Goal: Contribute content: Add original content to the website for others to see

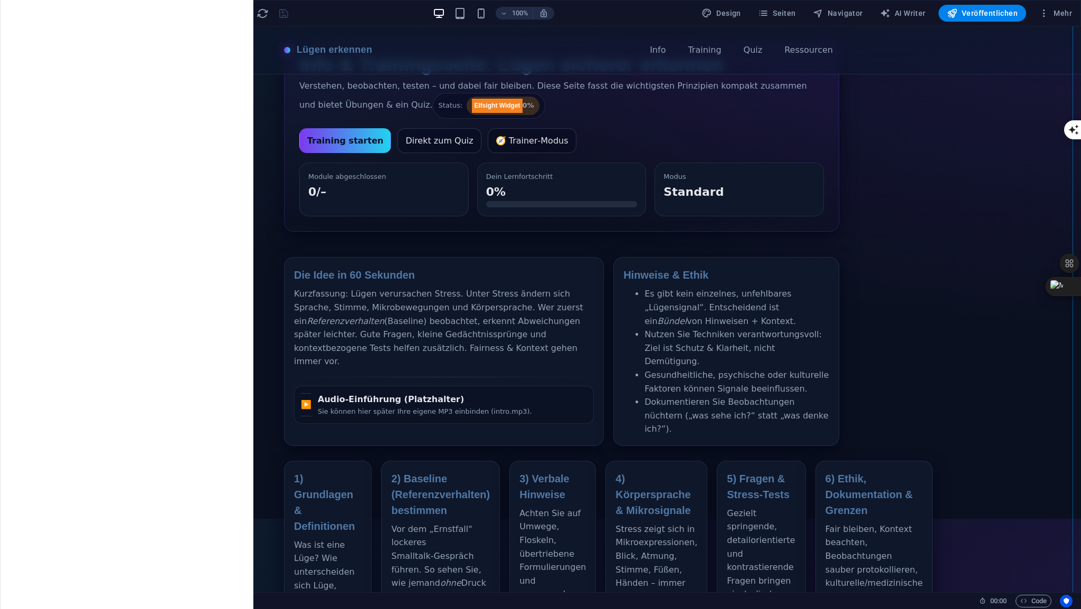
scroll to position [88, 0]
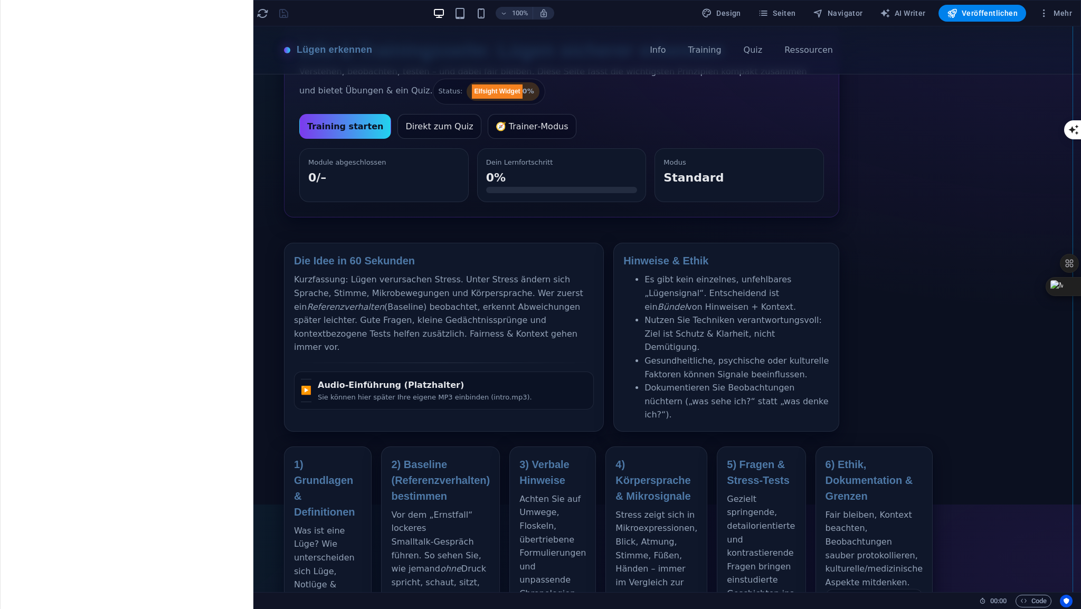
click at [414, 372] on div "Lügen erkennen – Info & Training Lügen erkennen Info Training Quiz Ressourcen I…" at bounding box center [561, 557] width 1039 height 1237
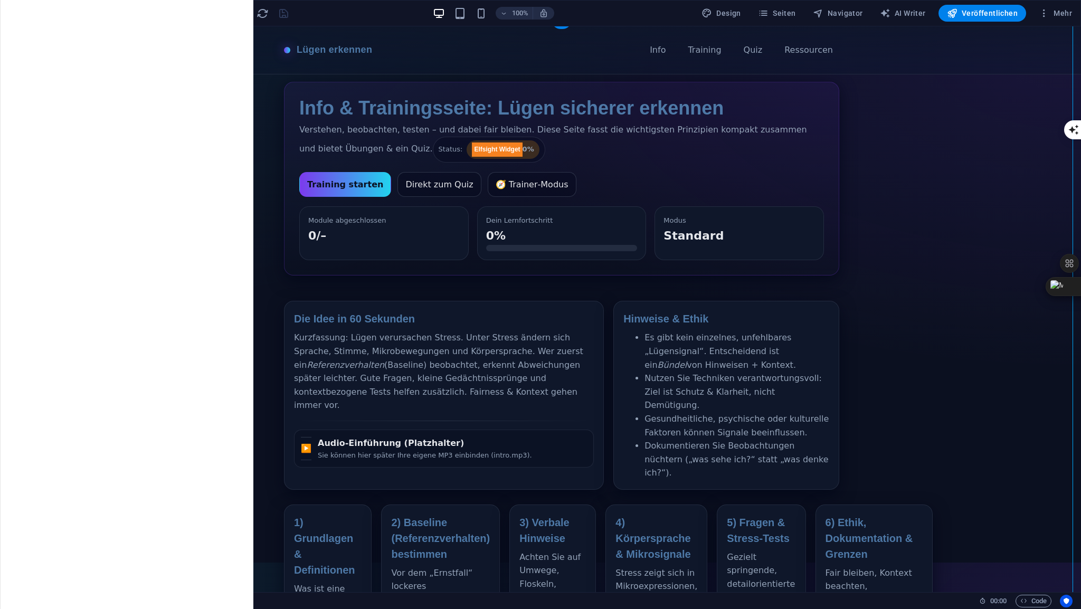
scroll to position [0, 0]
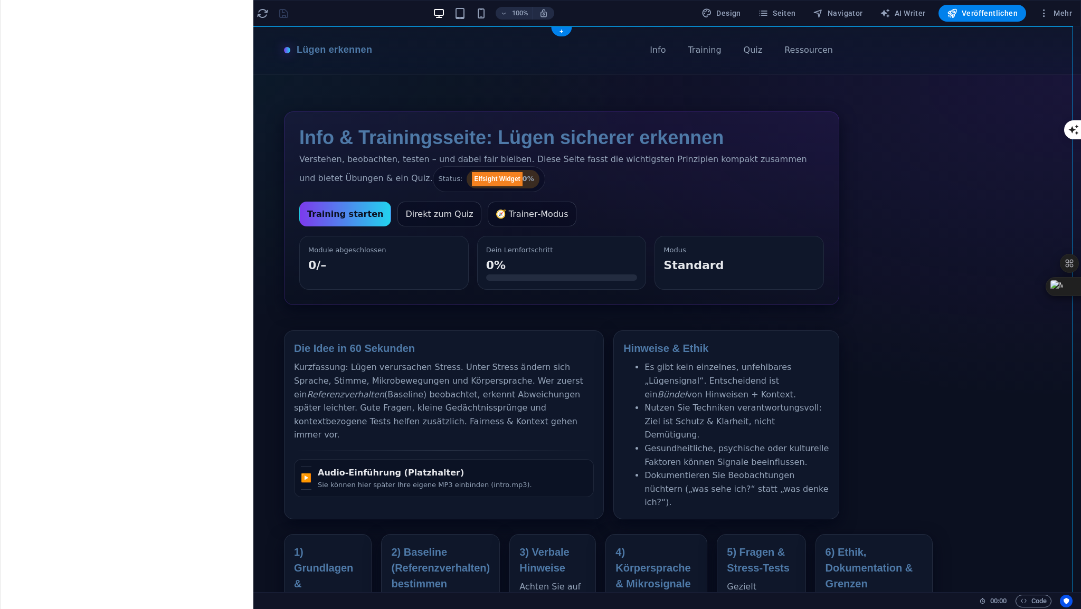
drag, startPoint x: 558, startPoint y: 216, endPoint x: 306, endPoint y: 148, distance: 261.3
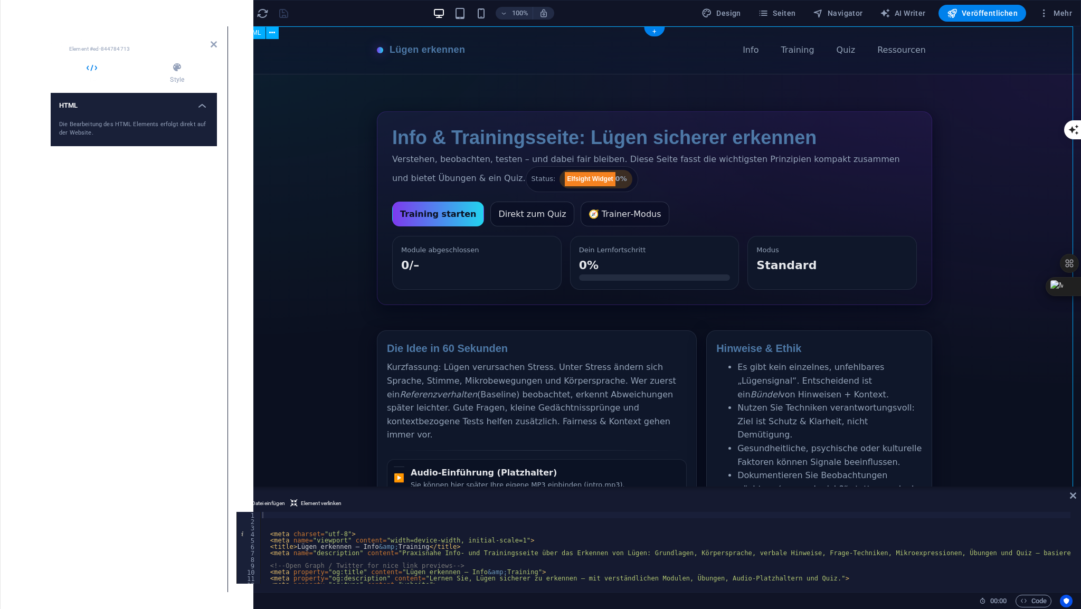
drag, startPoint x: 387, startPoint y: 139, endPoint x: 488, endPoint y: 163, distance: 103.5
drag, startPoint x: 602, startPoint y: 186, endPoint x: 458, endPoint y: 158, distance: 146.2
click at [283, 514] on div "< meta charset = "utf-8" > < meta name = "viewport" content = "width=device-wid…" at bounding box center [861, 553] width 1203 height 82
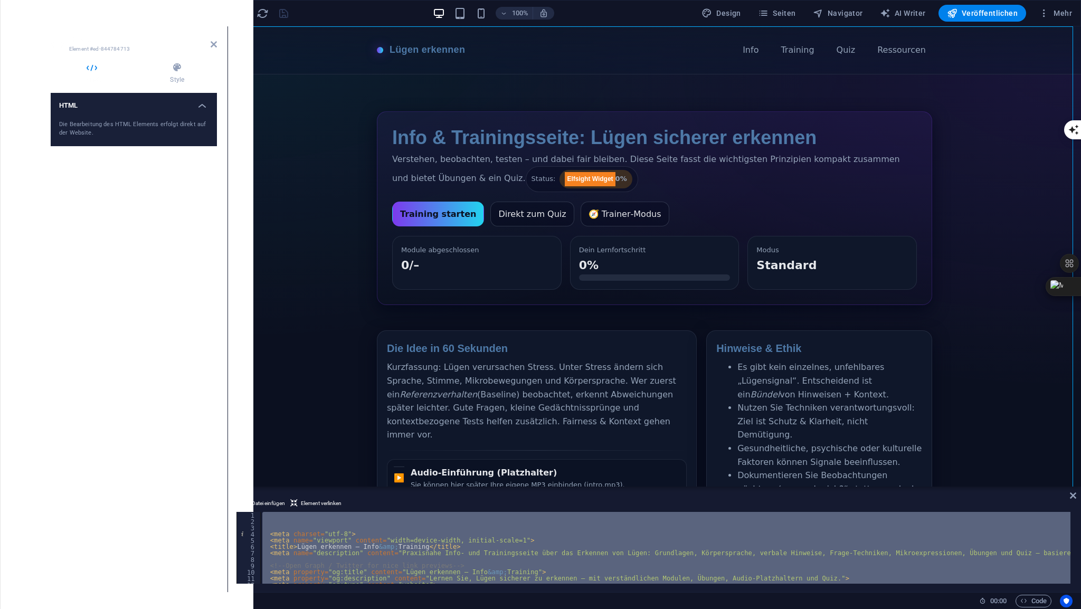
paste textarea
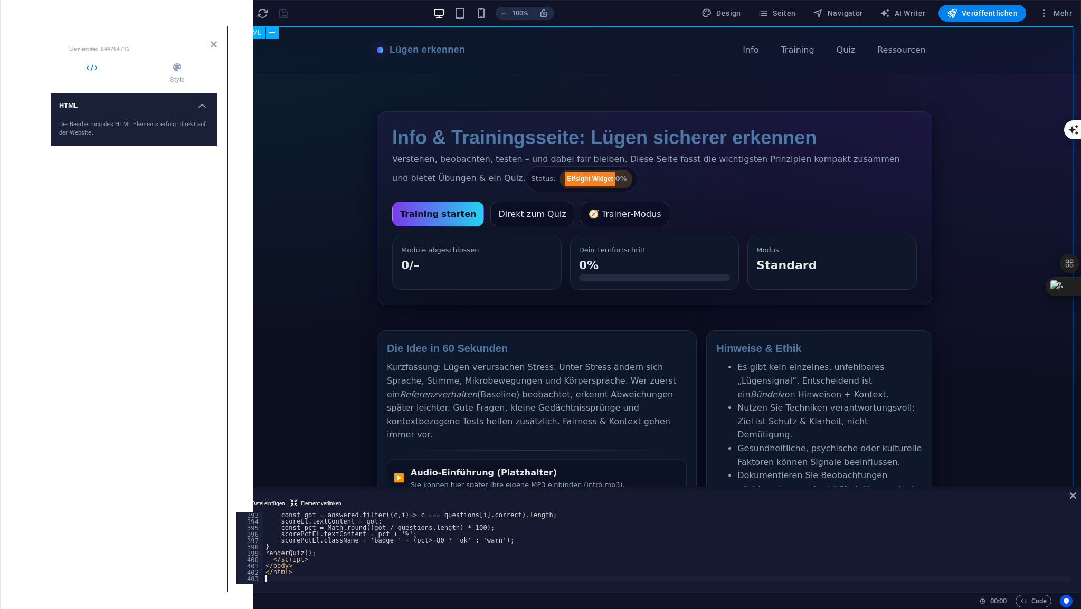
scroll to position [2483, 0]
click at [213, 45] on icon at bounding box center [214, 44] width 6 height 8
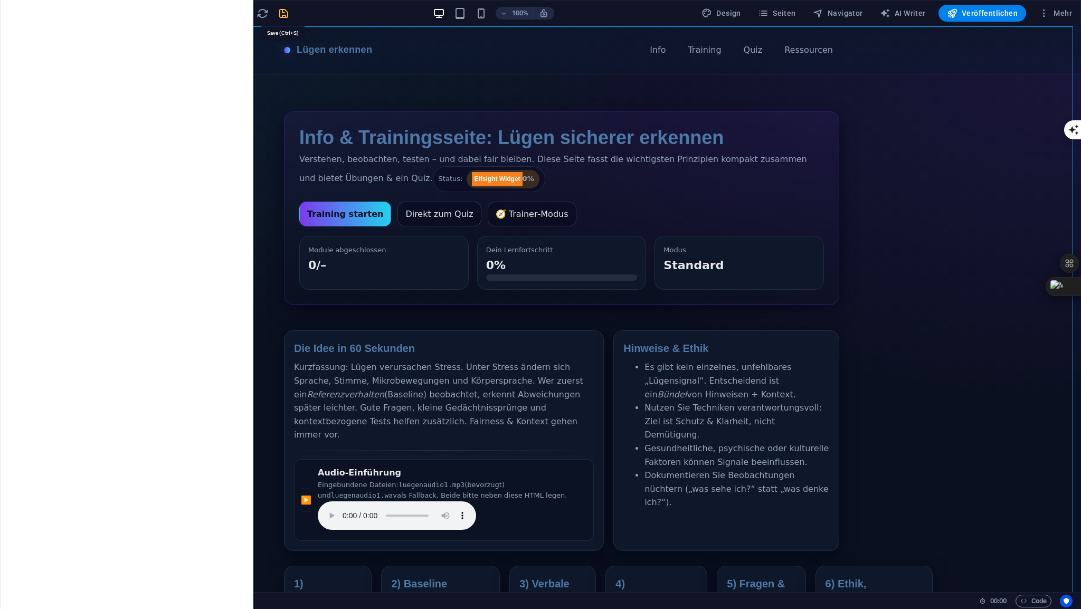
click at [284, 15] on icon "save" at bounding box center [284, 13] width 12 height 12
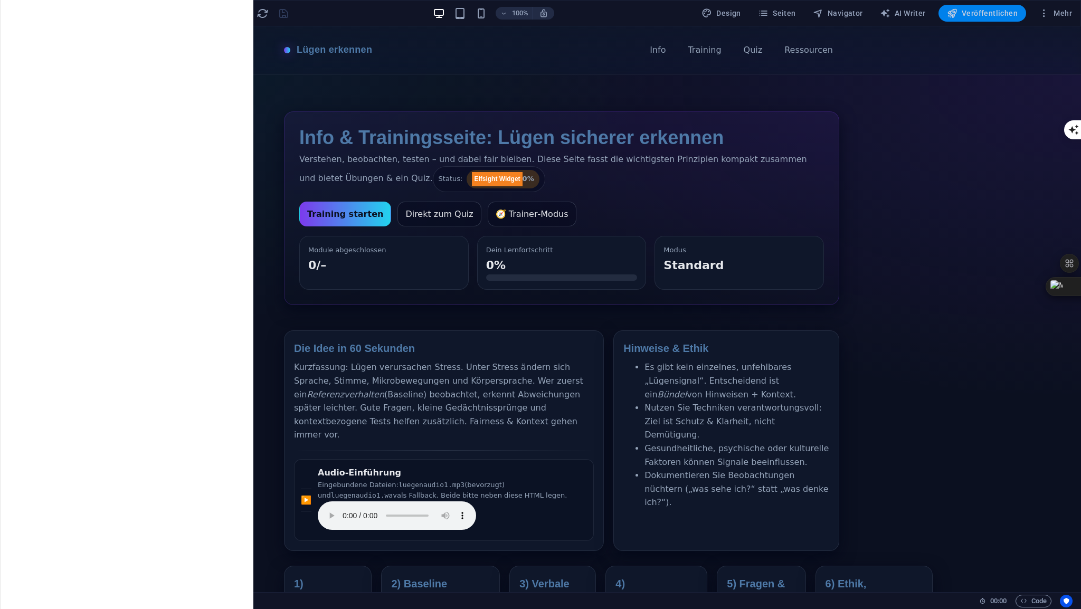
click at [986, 14] on span "Veröffentlichen" at bounding box center [982, 13] width 71 height 11
click at [980, 15] on span "Veröffentlichen" at bounding box center [982, 13] width 71 height 11
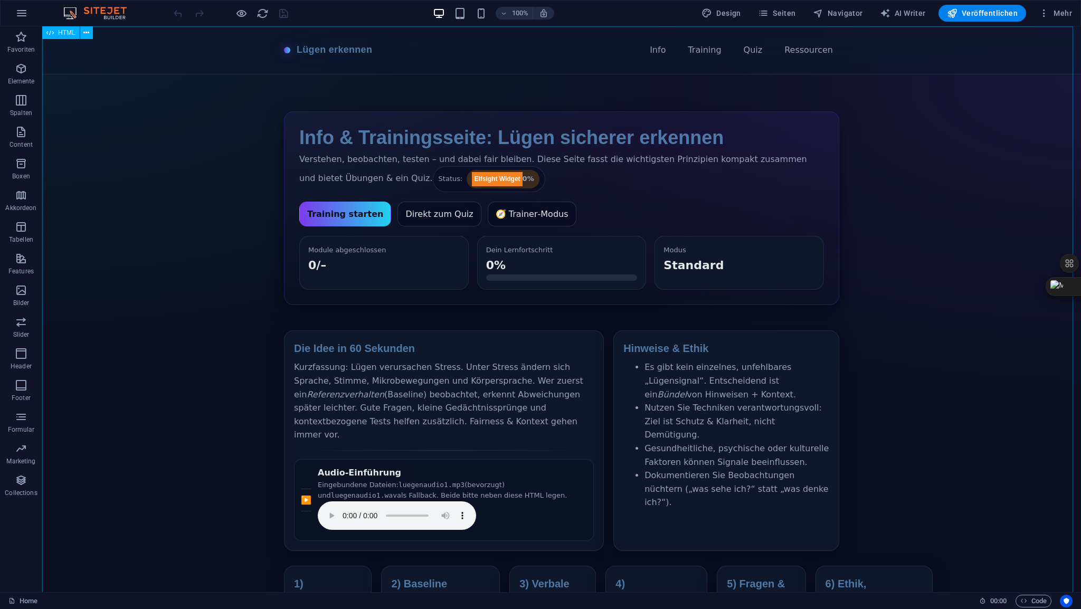
click at [64, 34] on span "HTML" at bounding box center [66, 33] width 17 height 6
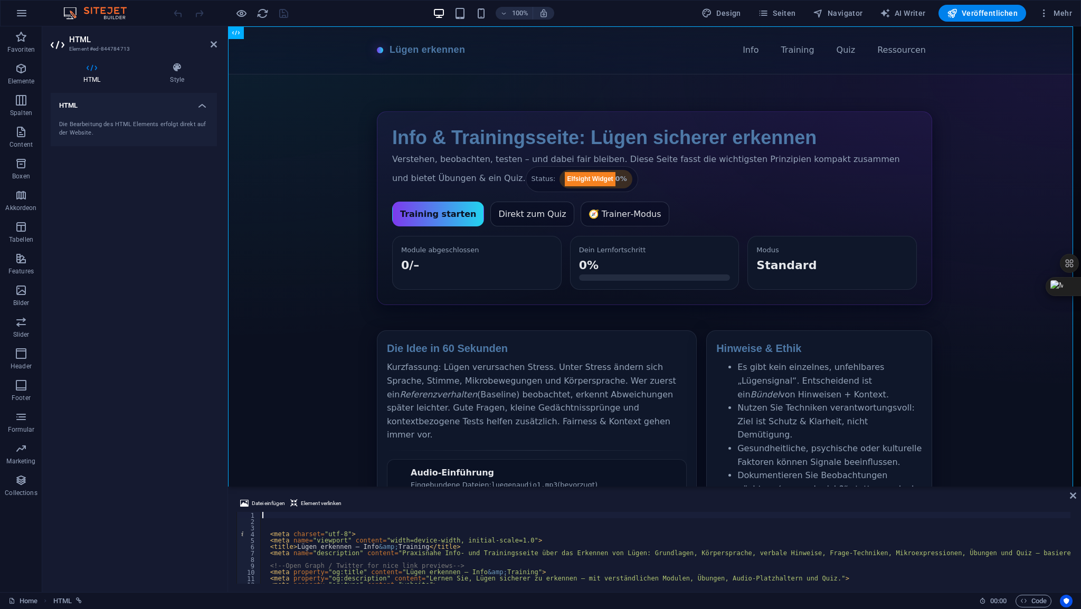
click at [274, 518] on div "< meta charset = "utf-8" > < meta name = "viewport" content = "width=device-wid…" at bounding box center [861, 553] width 1203 height 82
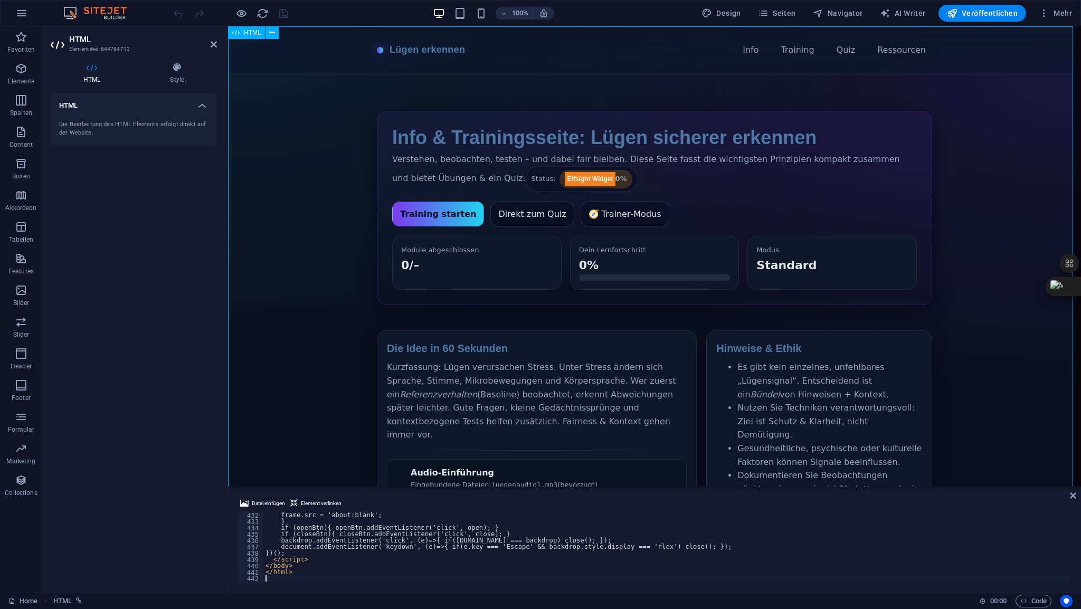
scroll to position [2730, 0]
click at [212, 46] on icon at bounding box center [214, 44] width 6 height 8
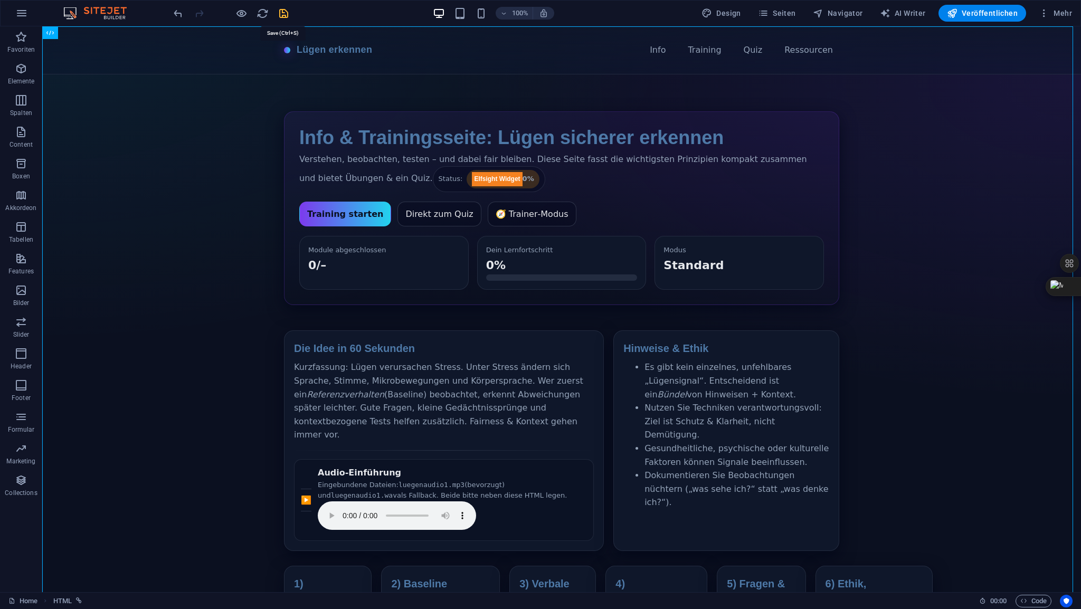
click at [281, 13] on icon "save" at bounding box center [284, 13] width 12 height 12
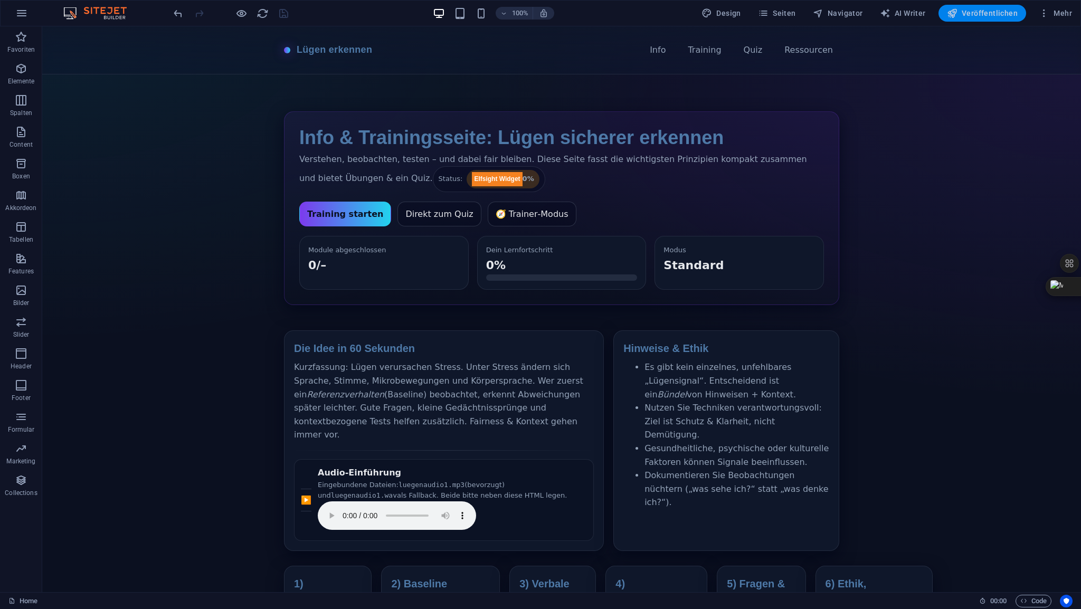
click at [980, 14] on span "Veröffentlichen" at bounding box center [982, 13] width 71 height 11
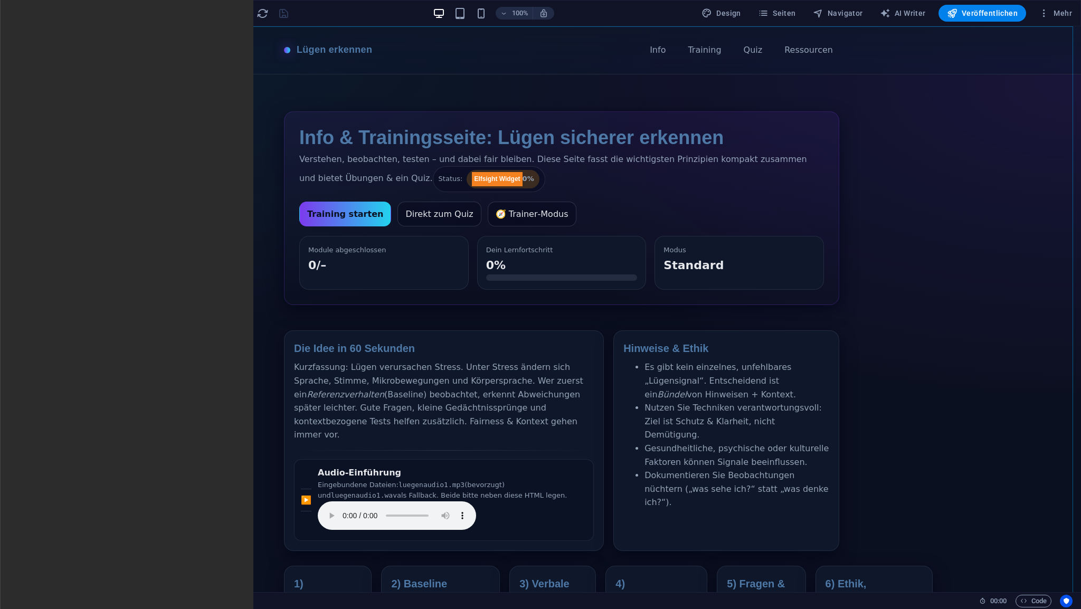
click at [70, 30] on span "HTML" at bounding box center [66, 33] width 17 height 6
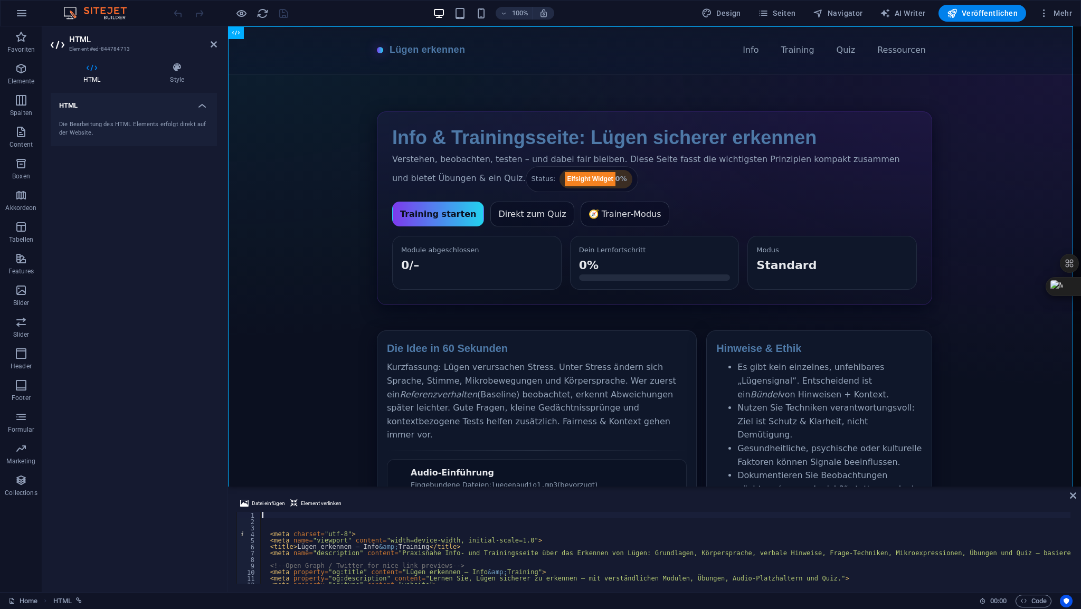
click at [279, 518] on div "< meta charset = "utf-8" > < meta name = "viewport" content = "width=device-wid…" at bounding box center [861, 553] width 1203 height 82
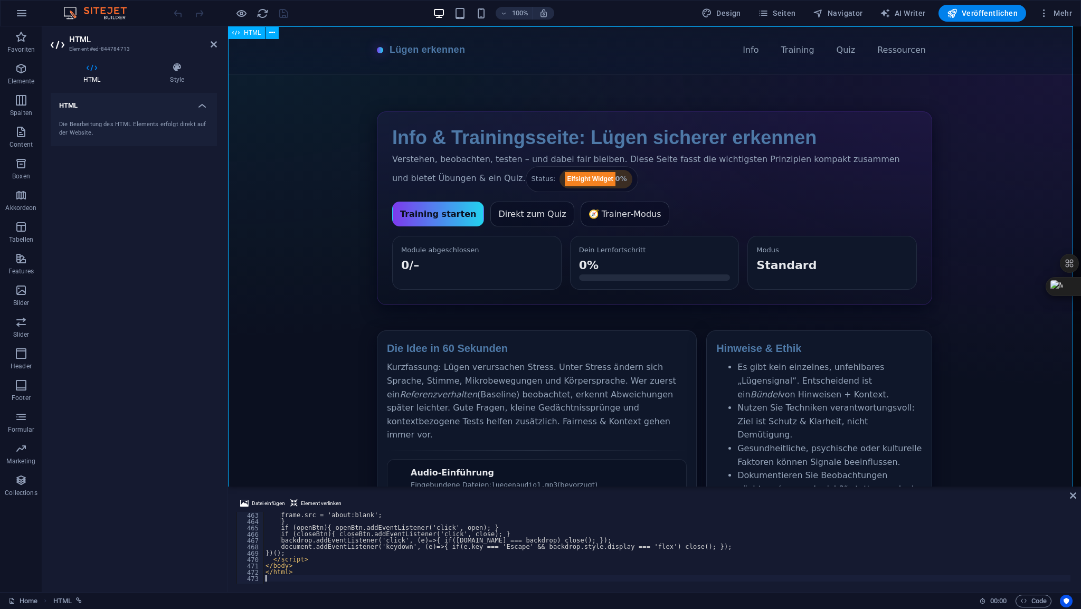
scroll to position [2926, 0]
click at [216, 44] on icon at bounding box center [214, 44] width 6 height 8
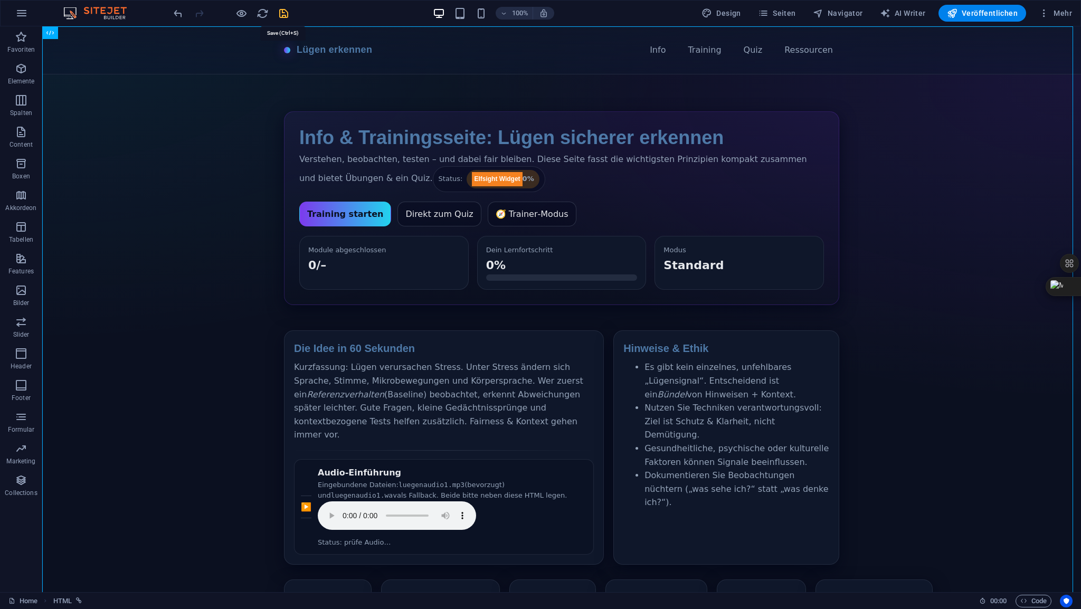
click at [282, 11] on icon "save" at bounding box center [284, 13] width 12 height 12
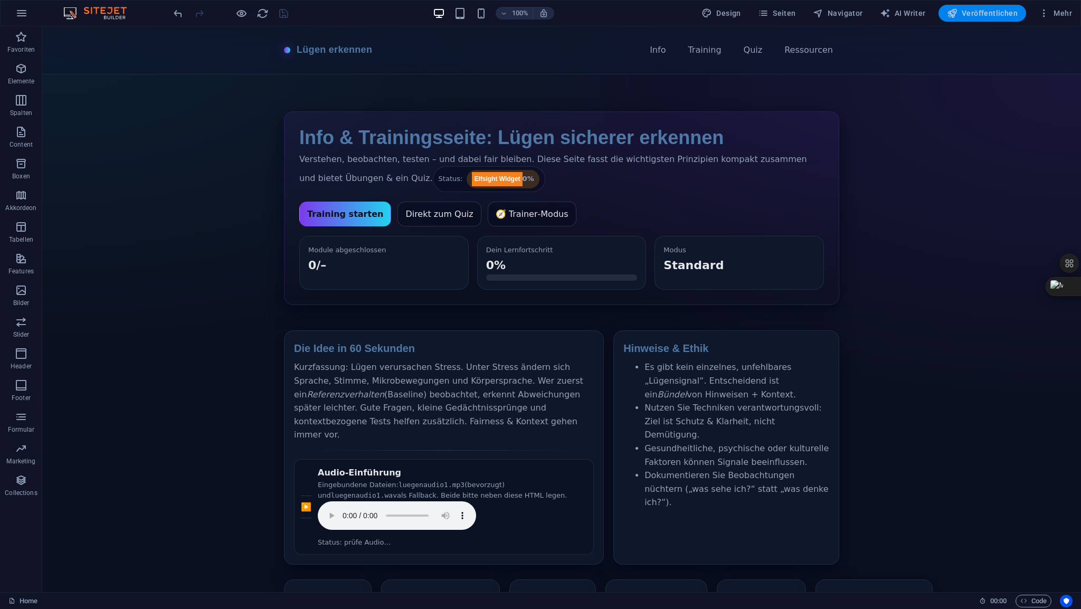
click at [983, 15] on span "Veröffentlichen" at bounding box center [982, 13] width 71 height 11
click at [64, 32] on span "HTML" at bounding box center [66, 33] width 17 height 6
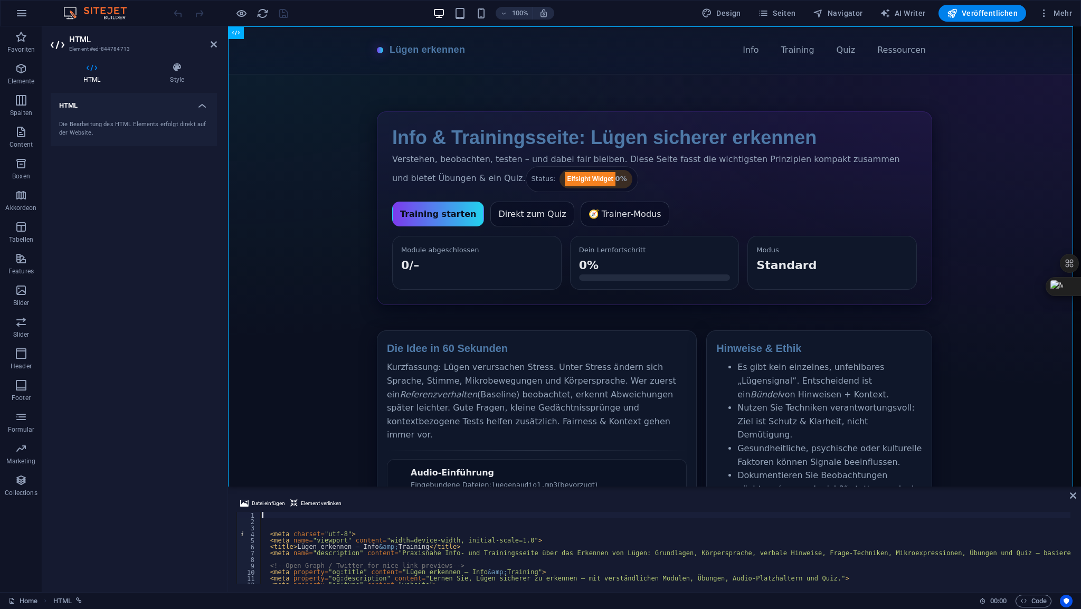
click at [295, 515] on div "< meta charset = "utf-8" > < meta name = "viewport" content = "width=device-wid…" at bounding box center [861, 553] width 1203 height 82
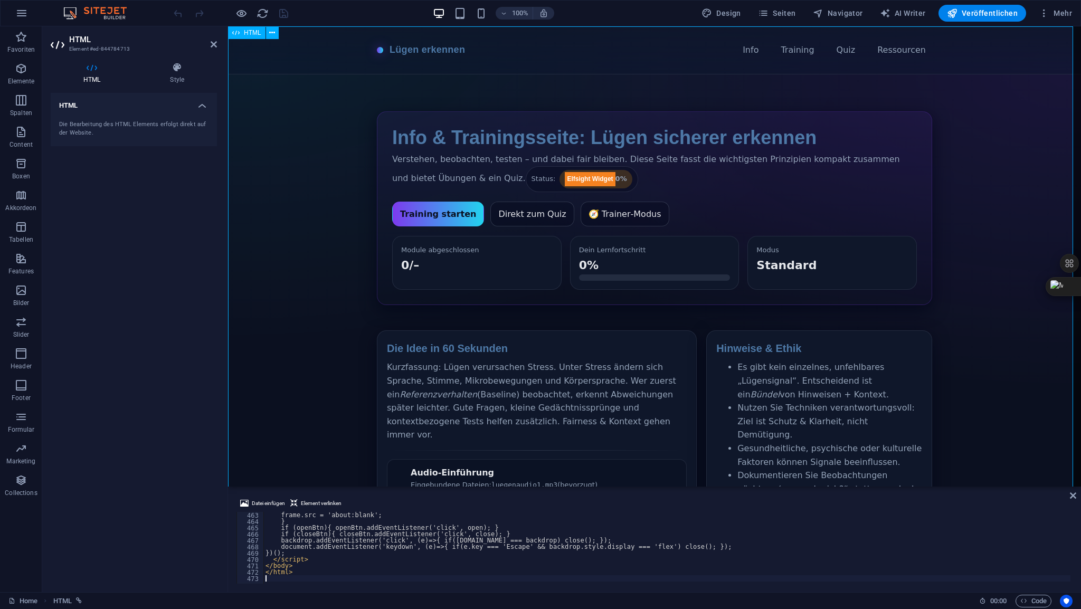
scroll to position [2926, 0]
click at [213, 46] on icon at bounding box center [214, 44] width 6 height 8
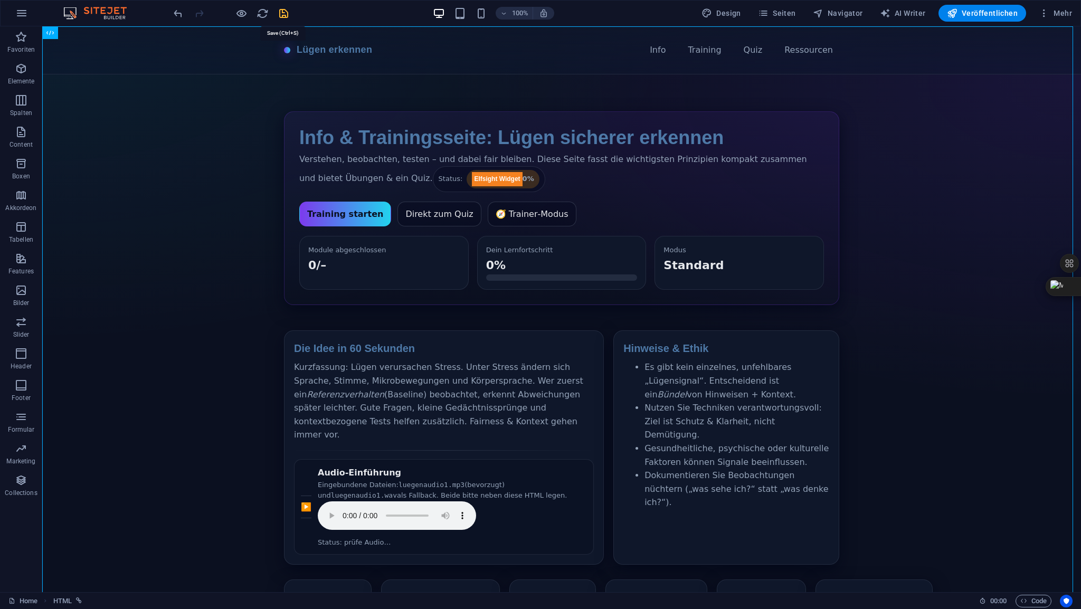
click at [281, 14] on icon "save" at bounding box center [284, 13] width 12 height 12
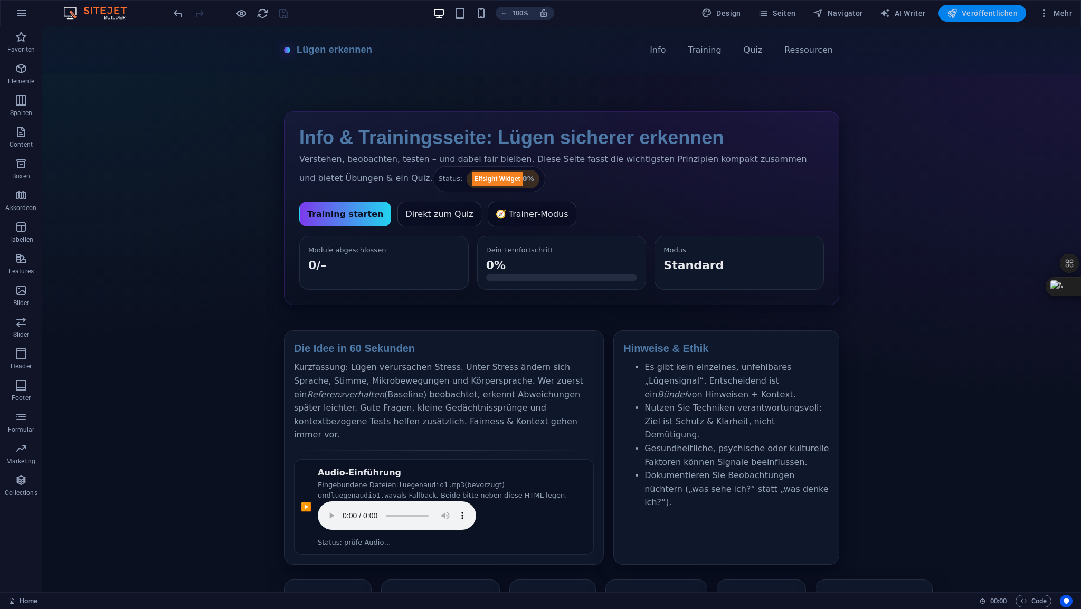
click at [980, 15] on span "Veröffentlichen" at bounding box center [982, 13] width 71 height 11
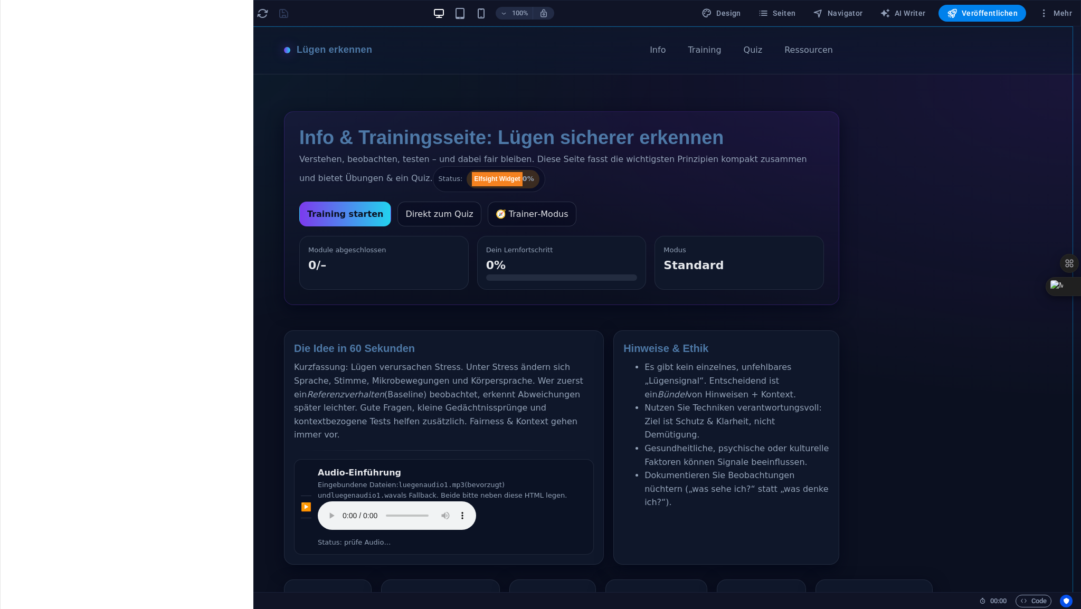
click at [67, 31] on span "HTML" at bounding box center [66, 33] width 17 height 6
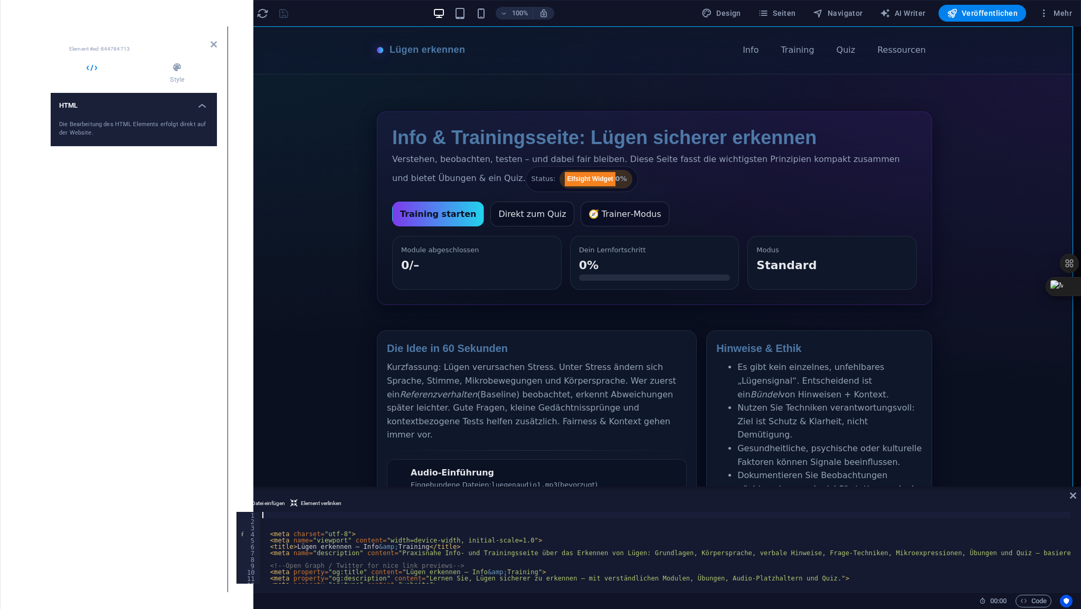
click at [277, 514] on div "< meta charset = "utf-8" > < meta name = "viewport" content = "width=device-wid…" at bounding box center [861, 553] width 1203 height 82
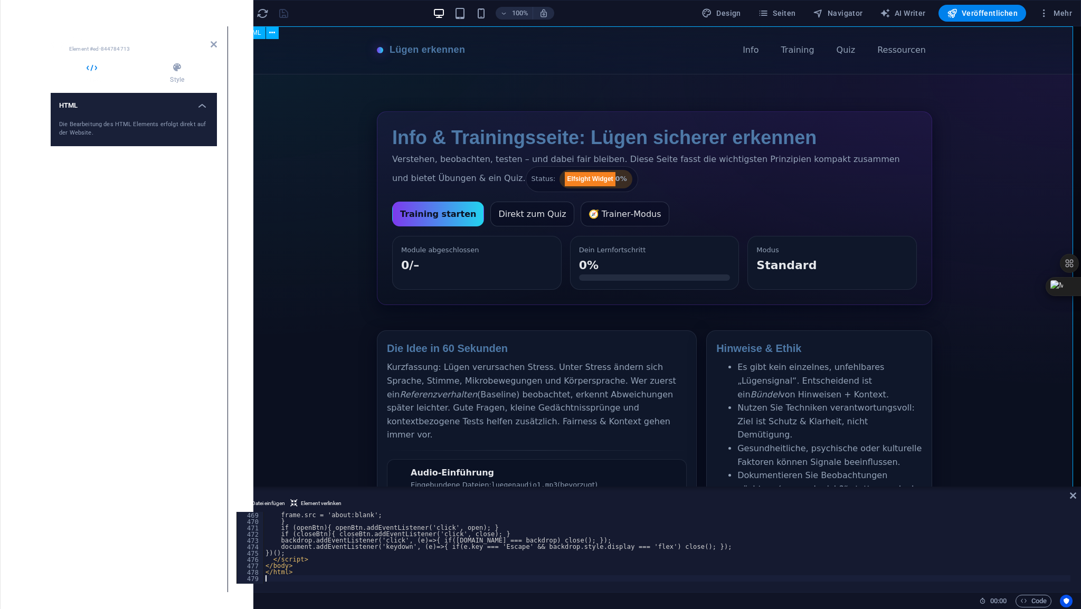
scroll to position [2964, 0]
click at [212, 44] on icon at bounding box center [214, 44] width 6 height 8
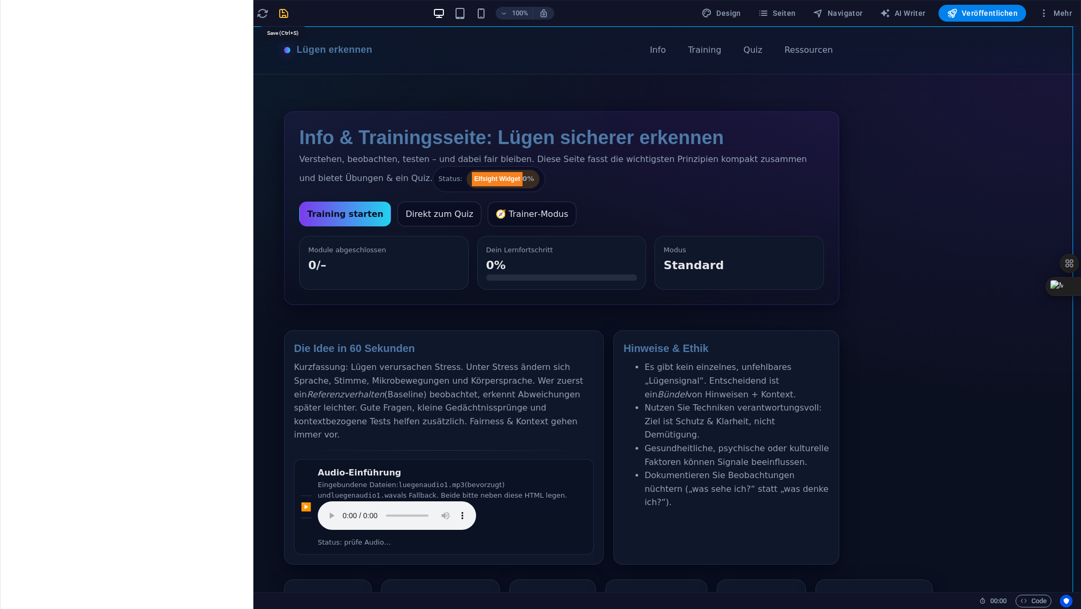
click at [285, 14] on icon "save" at bounding box center [284, 13] width 12 height 12
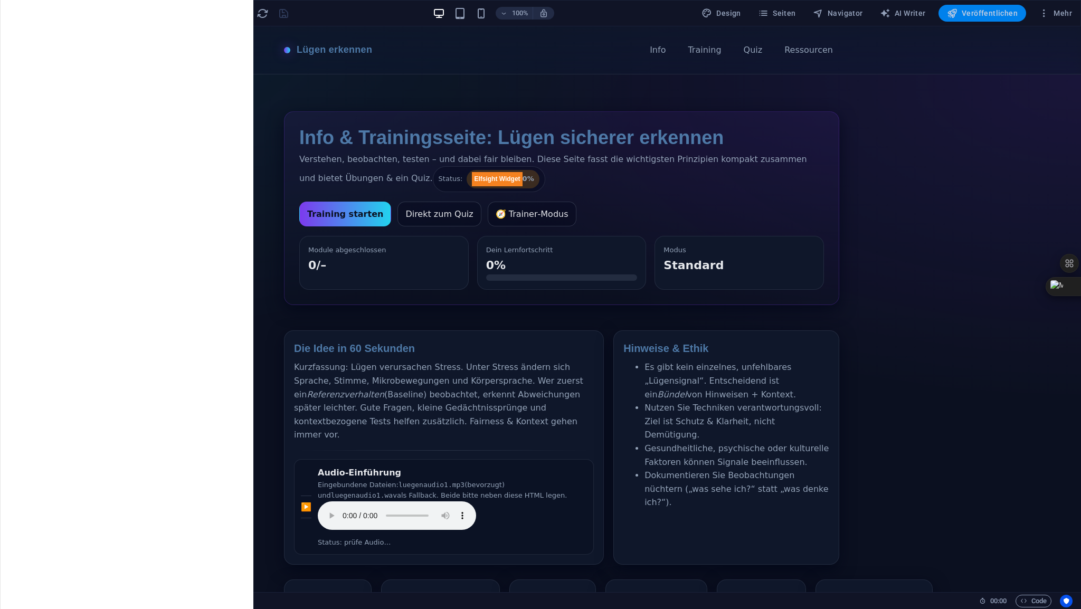
click at [982, 15] on span "Veröffentlichen" at bounding box center [982, 13] width 71 height 11
